Goal: Find specific page/section: Find specific page/section

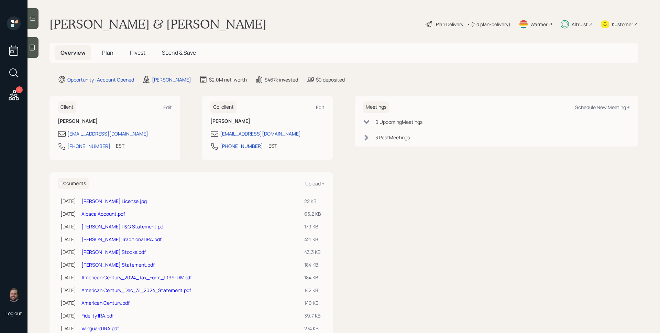
click at [581, 22] on div "Altruist" at bounding box center [580, 24] width 16 height 7
